Goal: Task Accomplishment & Management: Manage account settings

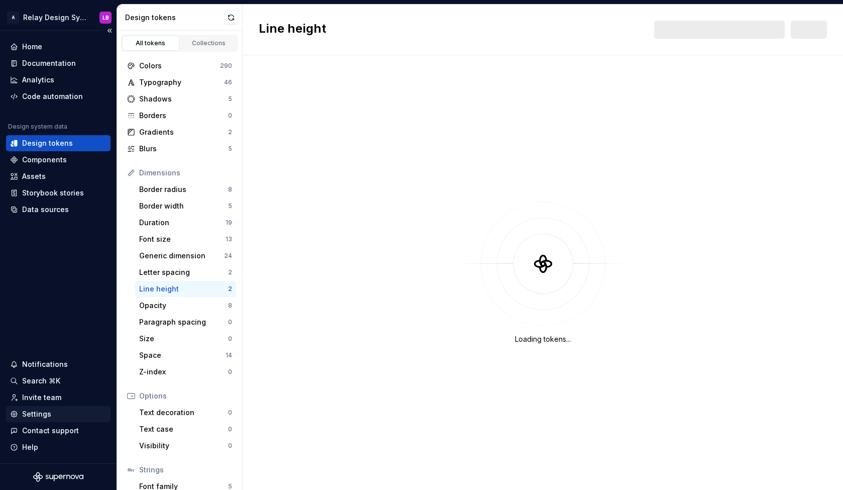
click at [48, 412] on div "Settings" at bounding box center [36, 414] width 29 height 10
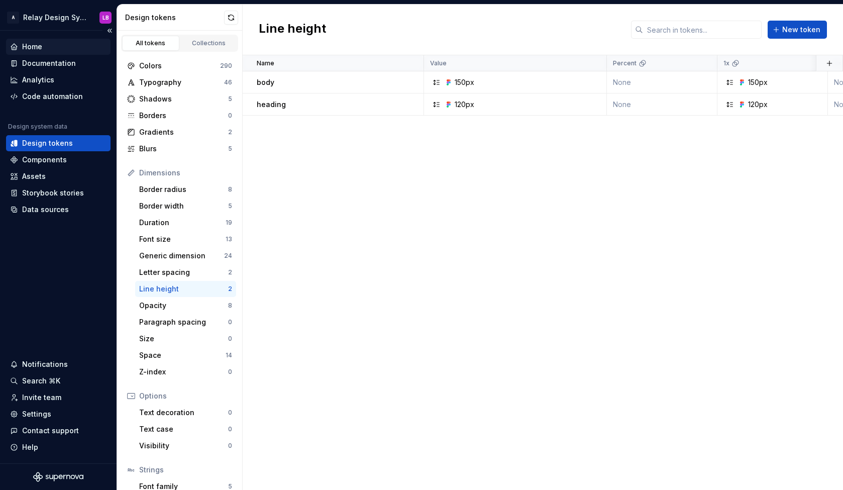
click at [42, 47] on div "Home" at bounding box center [32, 47] width 20 height 10
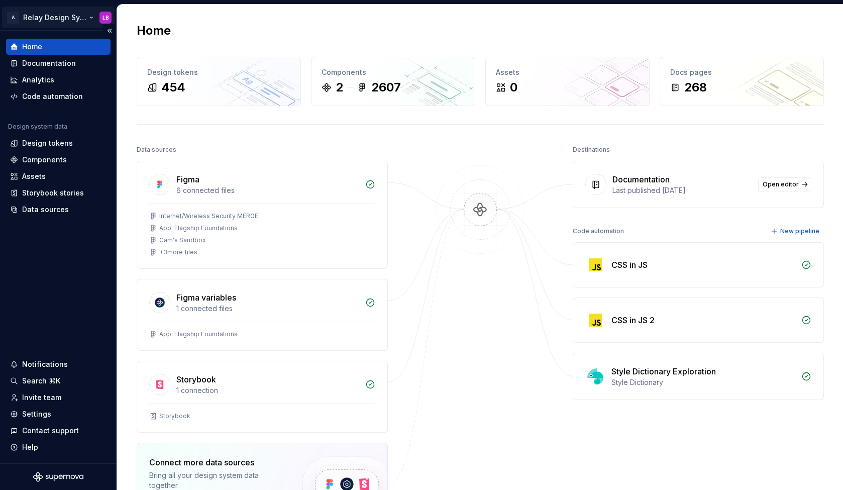
click at [43, 16] on html "A Relay Design System LB Home Documentation Analytics Code automation Design sy…" at bounding box center [421, 245] width 843 height 490
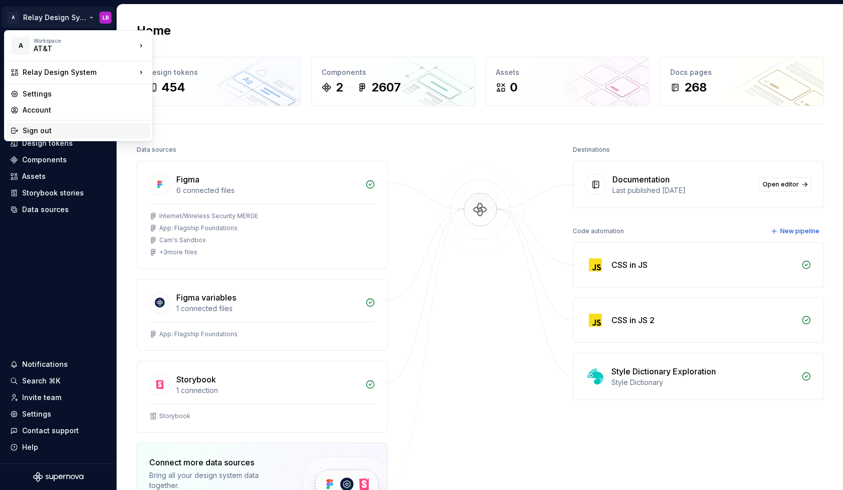
click at [41, 130] on div "Sign out" at bounding box center [85, 131] width 124 height 10
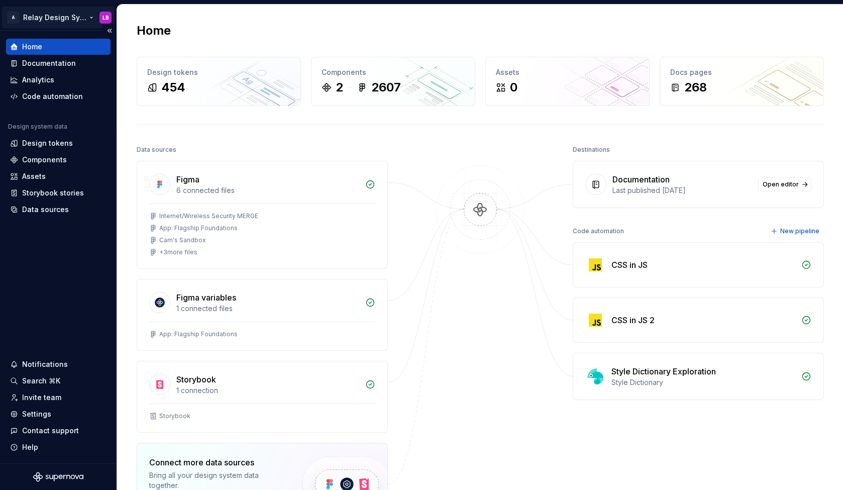
click at [56, 16] on html "A Relay Design System LB Home Documentation Analytics Code automation Design sy…" at bounding box center [421, 245] width 843 height 490
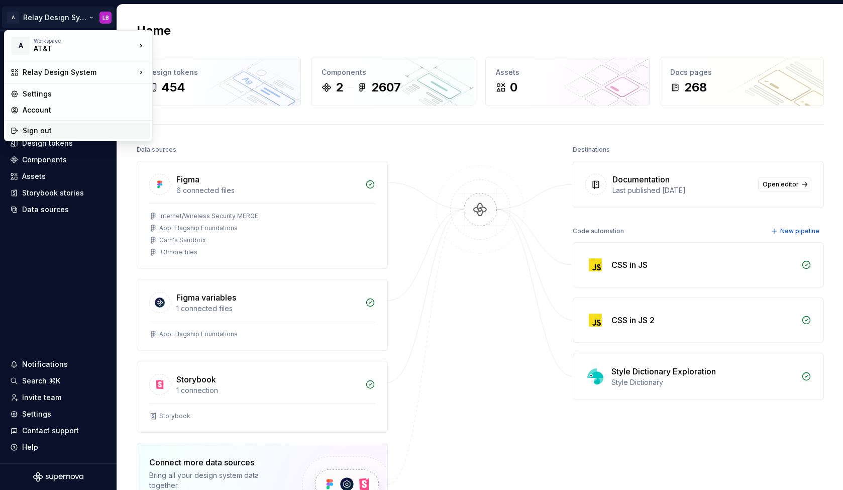
click at [35, 128] on div "Sign out" at bounding box center [85, 131] width 124 height 10
